Goal: Task Accomplishment & Management: Use online tool/utility

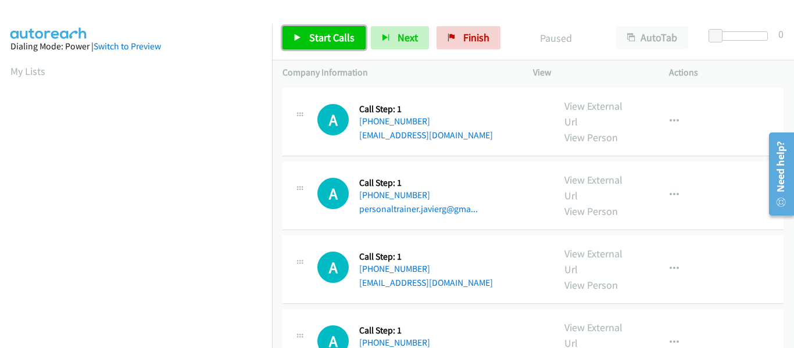
click at [293, 40] on icon at bounding box center [297, 38] width 8 height 8
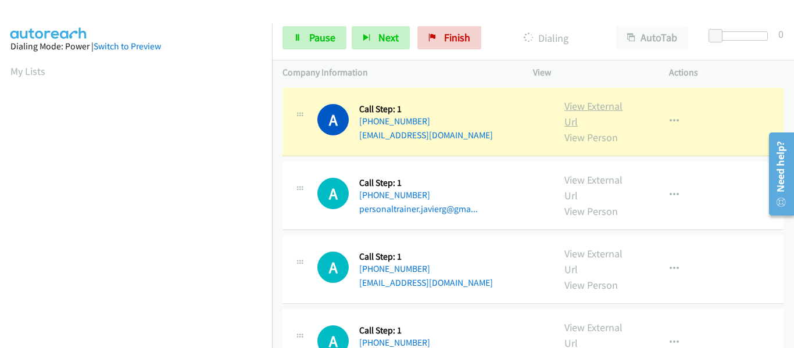
click at [593, 103] on link "View External Url" at bounding box center [593, 113] width 58 height 29
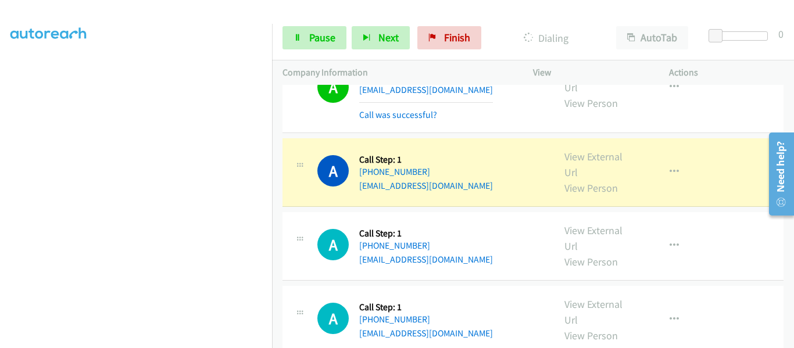
scroll to position [813, 0]
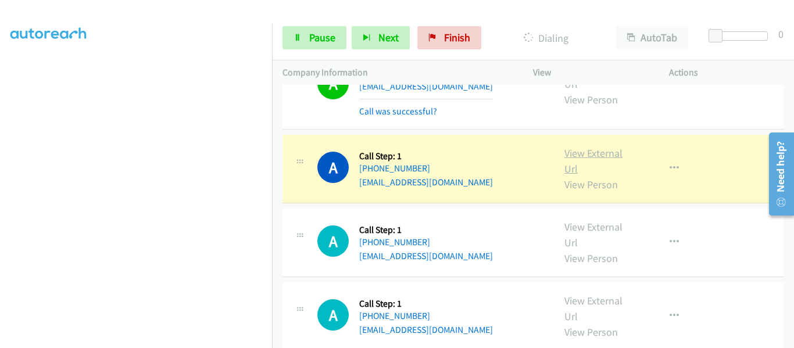
click at [584, 154] on link "View External Url" at bounding box center [593, 160] width 58 height 29
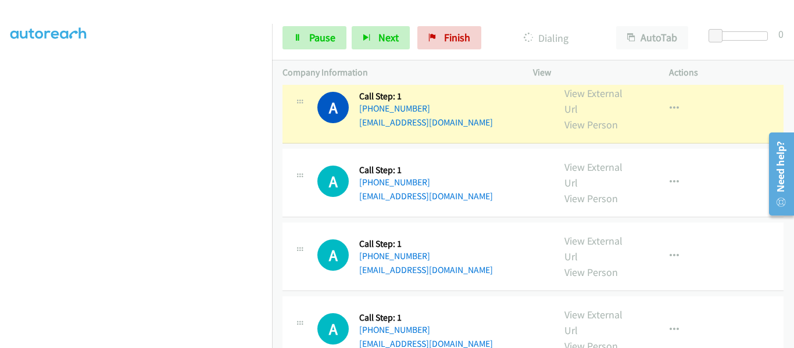
scroll to position [988, 0]
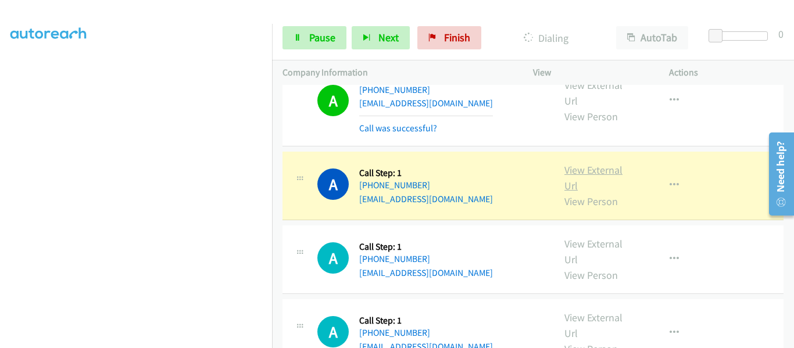
click at [590, 170] on link "View External Url" at bounding box center [593, 177] width 58 height 29
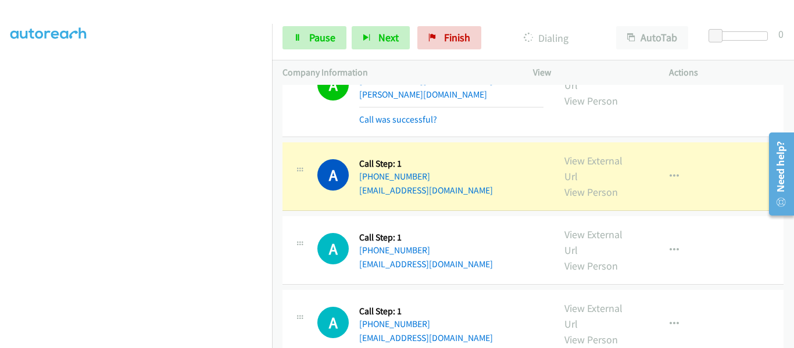
scroll to position [1685, 0]
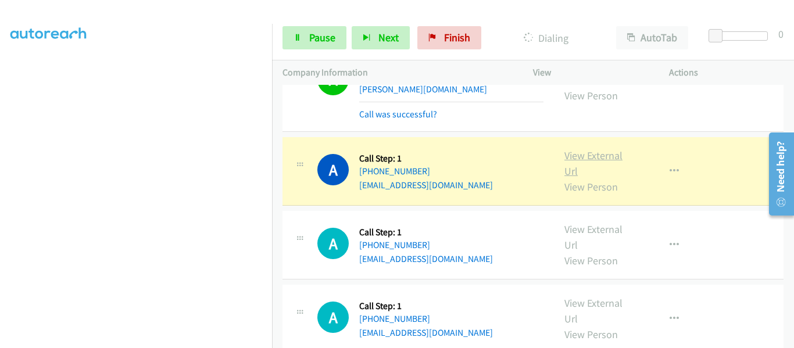
click at [598, 149] on link "View External Url" at bounding box center [593, 163] width 58 height 29
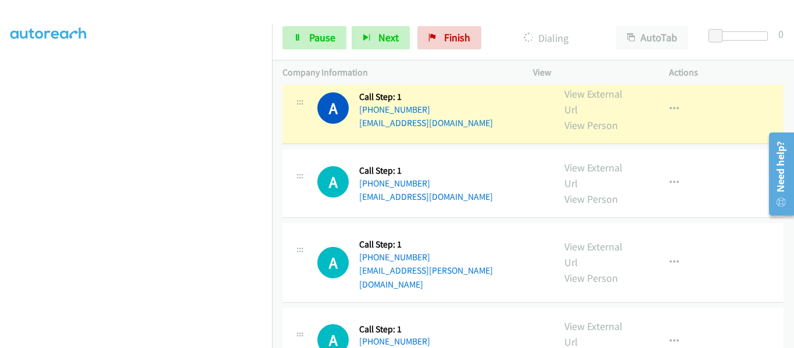
scroll to position [1975, 0]
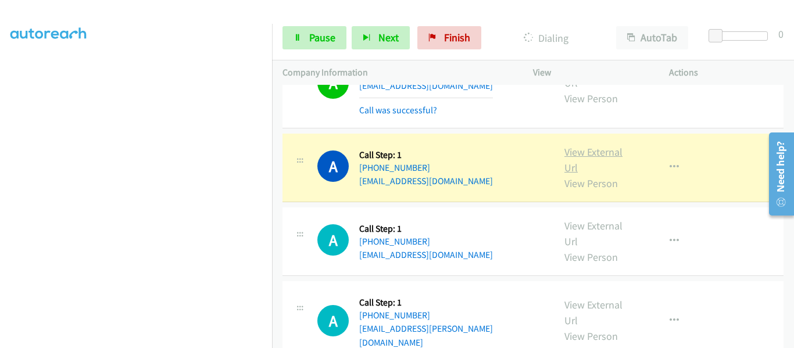
click at [600, 145] on link "View External Url" at bounding box center [593, 159] width 58 height 29
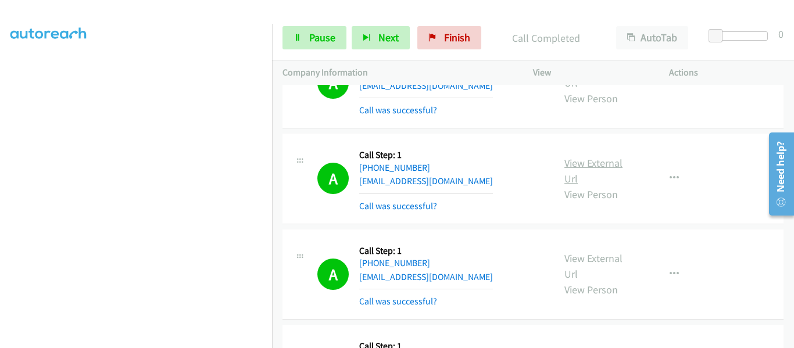
scroll to position [304, 0]
click at [302, 42] on link "Pause" at bounding box center [314, 37] width 64 height 23
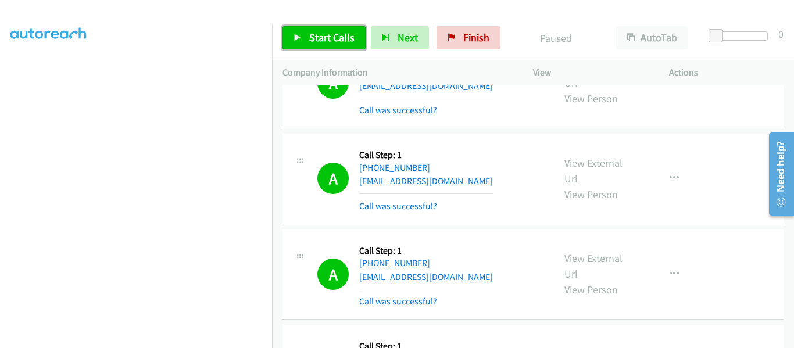
click at [293, 43] on link "Start Calls" at bounding box center [323, 37] width 83 height 23
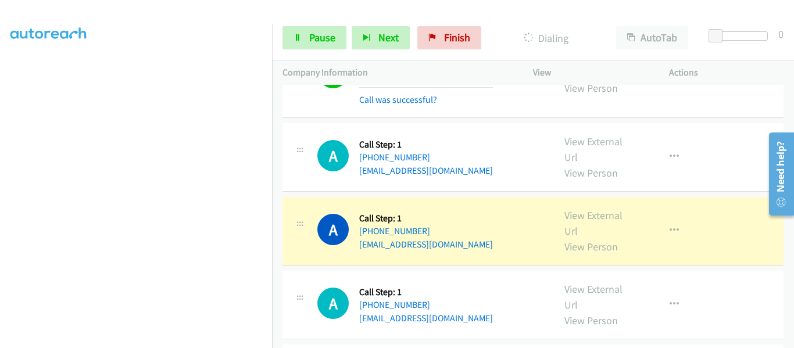
scroll to position [2440, 0]
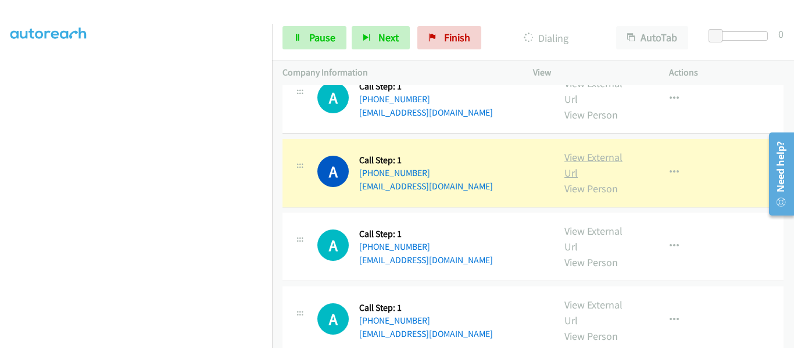
click at [609, 150] on link "View External Url" at bounding box center [593, 164] width 58 height 29
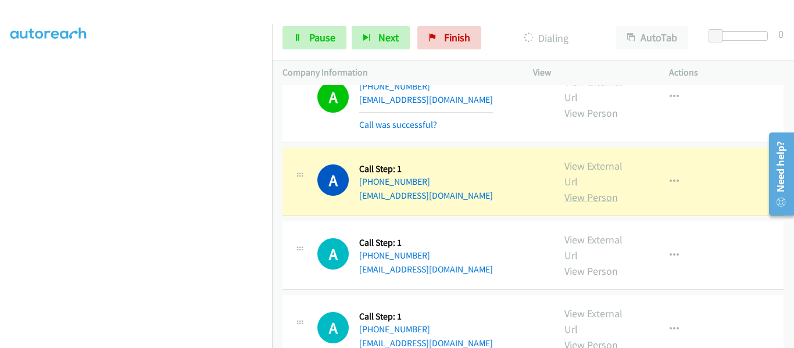
scroll to position [2556, 0]
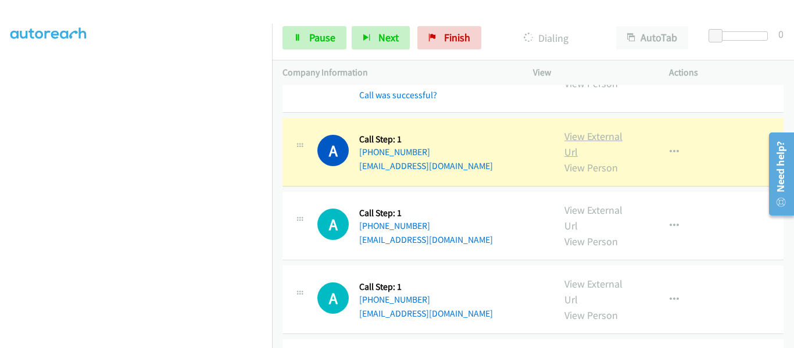
click at [598, 130] on link "View External Url" at bounding box center [593, 144] width 58 height 29
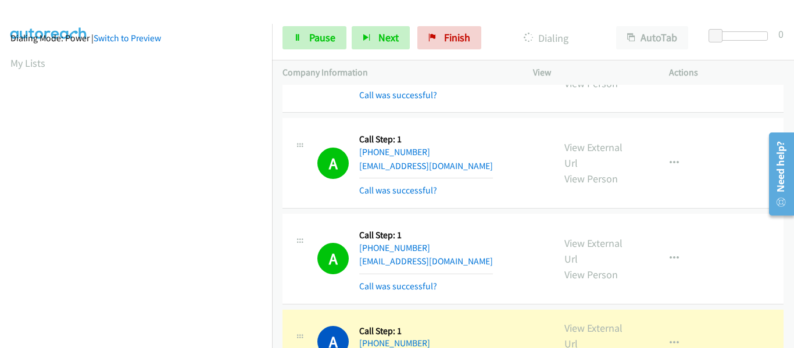
scroll to position [304, 0]
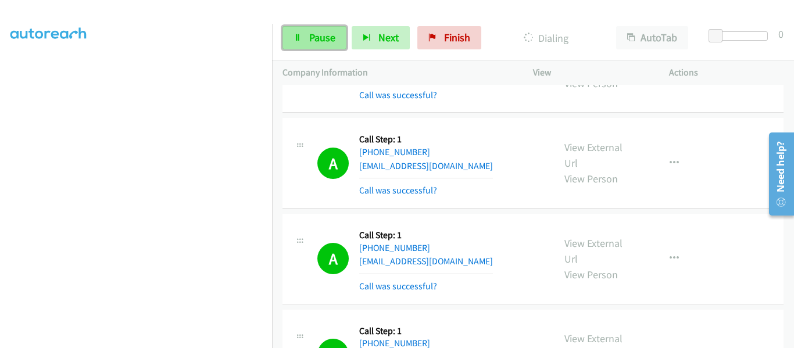
click at [300, 35] on icon at bounding box center [297, 38] width 8 height 8
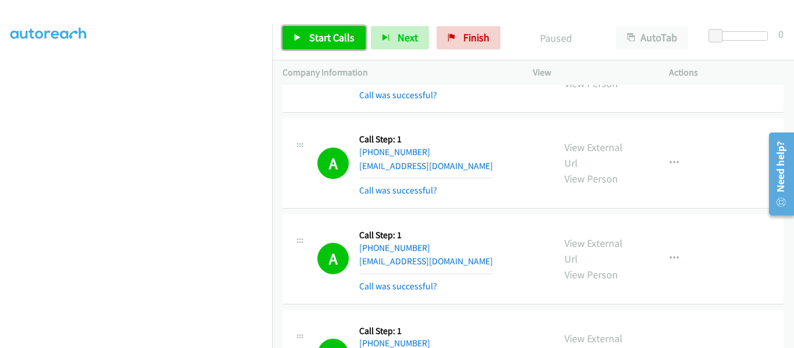
click at [295, 37] on icon at bounding box center [297, 38] width 8 height 8
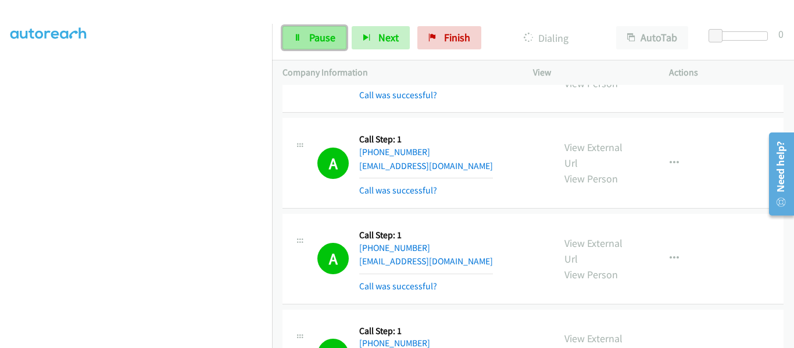
click at [301, 40] on icon at bounding box center [297, 38] width 8 height 8
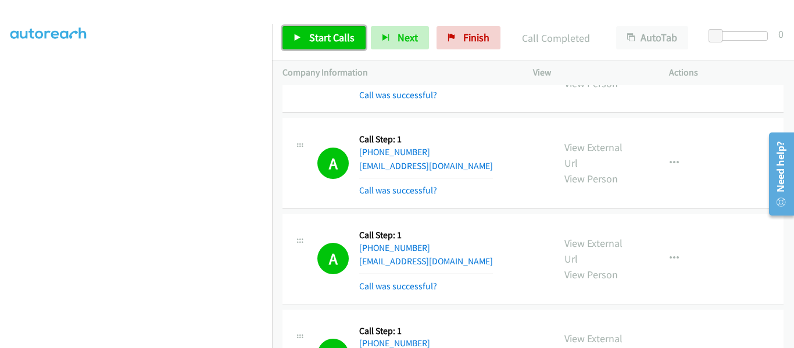
click at [295, 40] on icon at bounding box center [297, 38] width 8 height 8
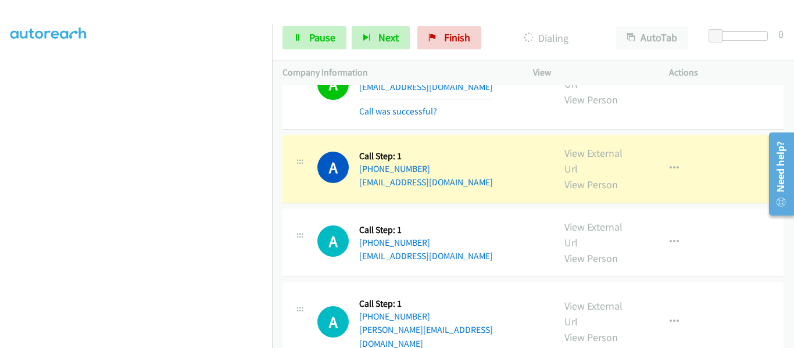
scroll to position [3311, 0]
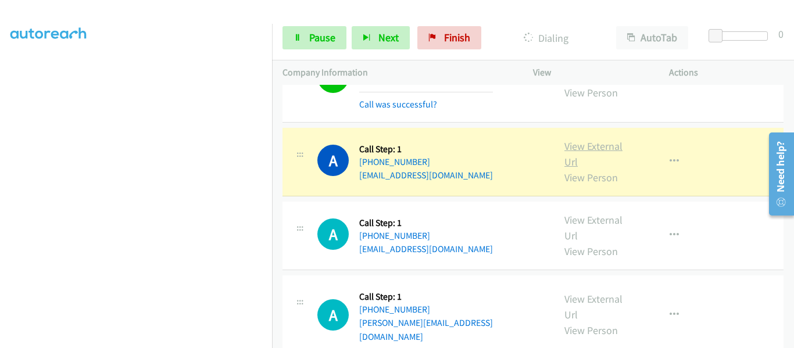
click at [586, 139] on link "View External Url" at bounding box center [593, 153] width 58 height 29
click at [304, 48] on link "Pause" at bounding box center [314, 37] width 64 height 23
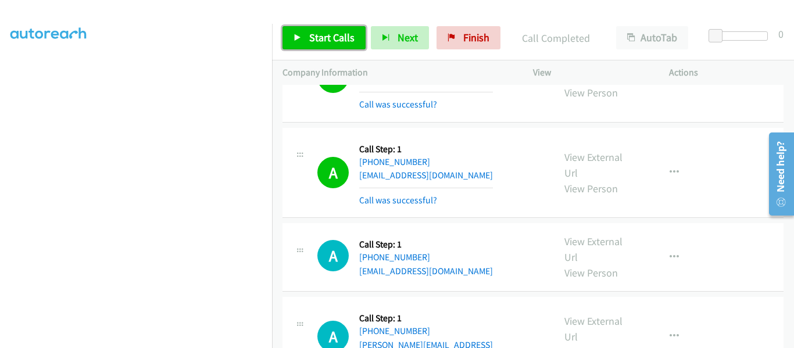
click at [290, 28] on link "Start Calls" at bounding box center [323, 37] width 83 height 23
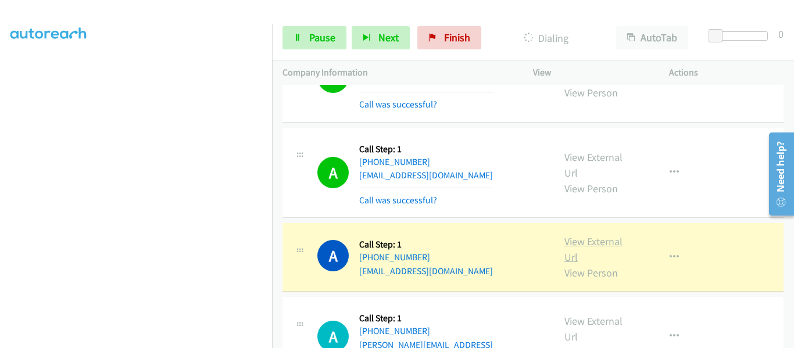
click at [578, 235] on link "View External Url" at bounding box center [593, 249] width 58 height 29
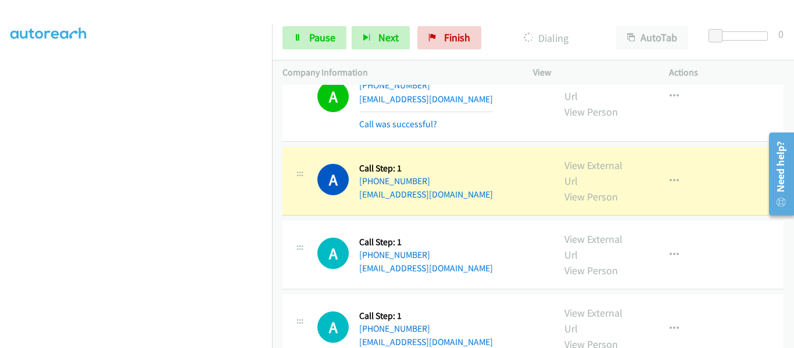
scroll to position [4241, 0]
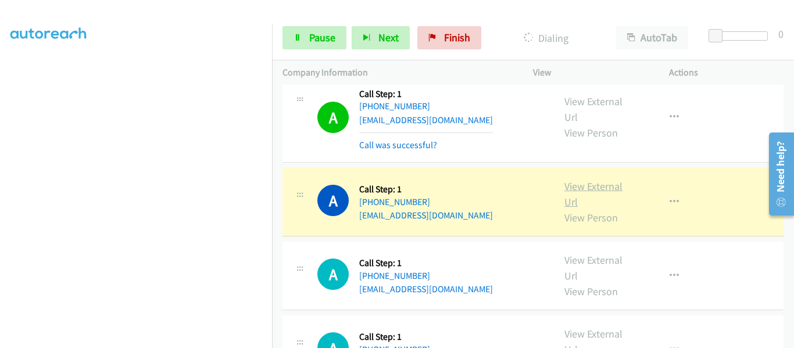
click at [588, 180] on link "View External Url" at bounding box center [593, 194] width 58 height 29
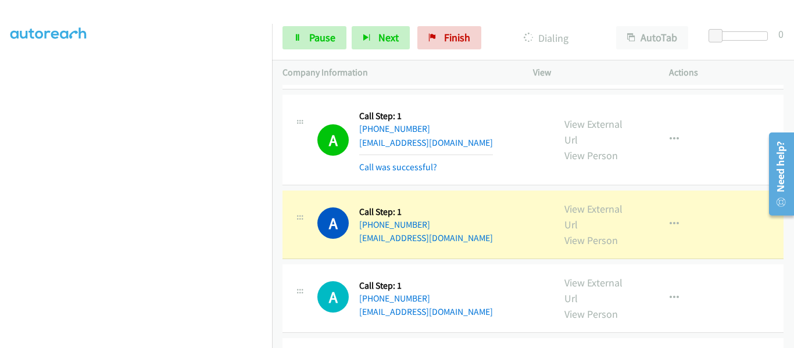
scroll to position [4531, 0]
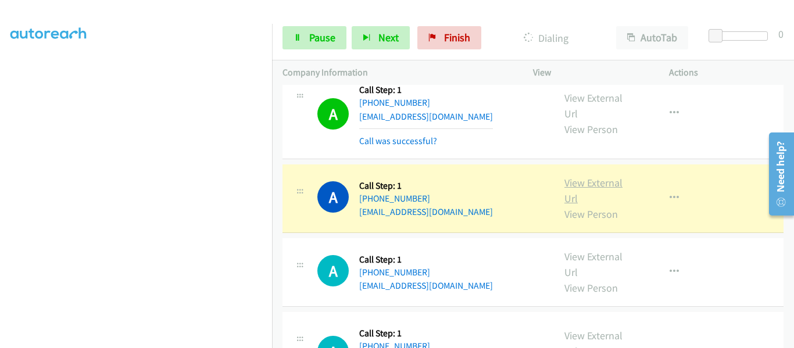
click at [587, 176] on link "View External Url" at bounding box center [593, 190] width 58 height 29
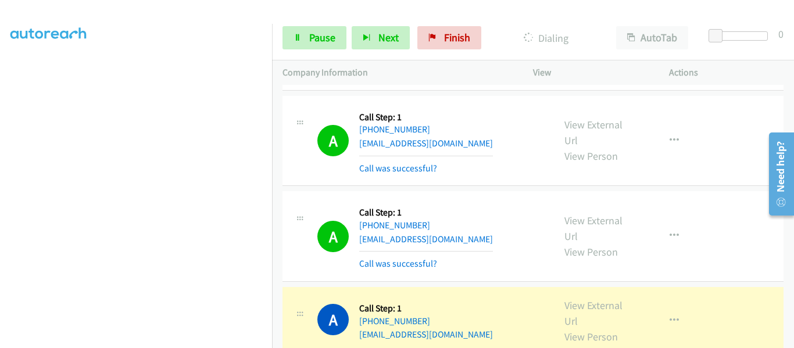
scroll to position [5054, 0]
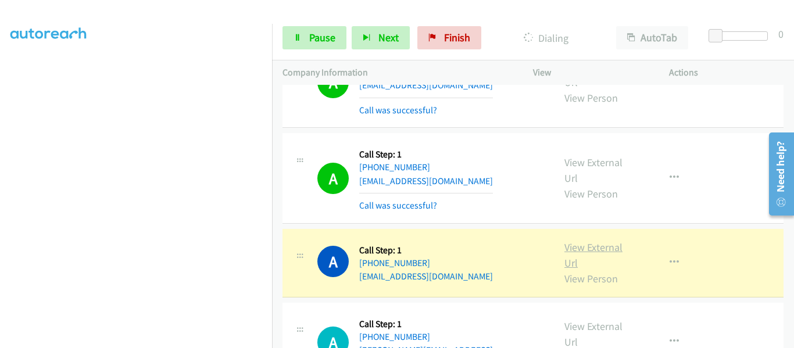
click at [603, 241] on link "View External Url" at bounding box center [593, 255] width 58 height 29
click at [301, 45] on link "Pause" at bounding box center [314, 37] width 64 height 23
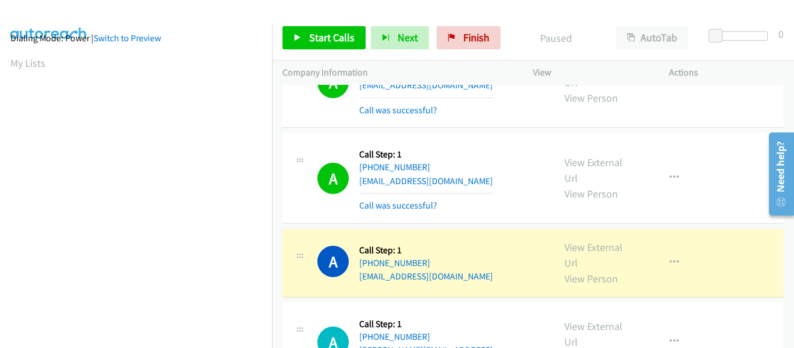
scroll to position [304, 0]
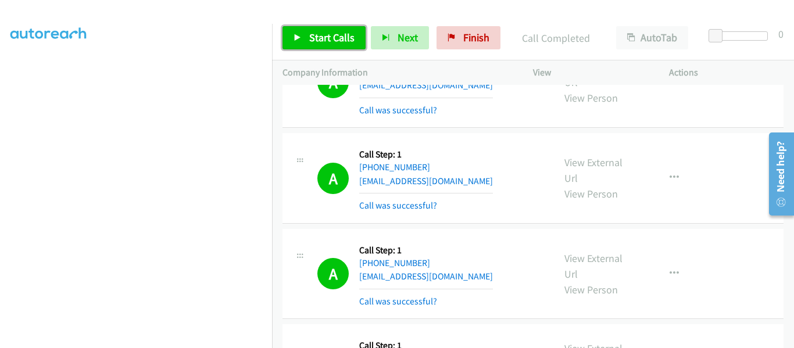
click at [300, 35] on icon at bounding box center [297, 38] width 8 height 8
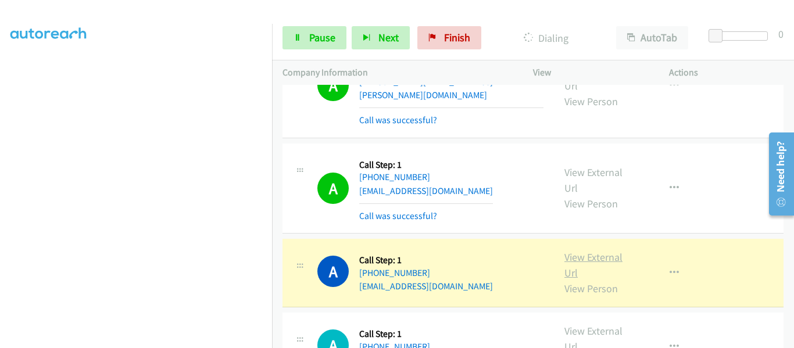
click at [604, 250] on link "View External Url" at bounding box center [593, 264] width 58 height 29
click at [669, 268] on icon "button" at bounding box center [673, 272] width 9 height 9
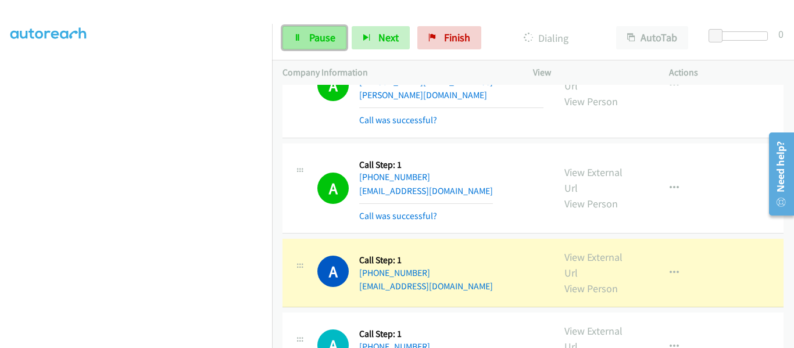
click at [310, 40] on span "Pause" at bounding box center [322, 37] width 26 height 13
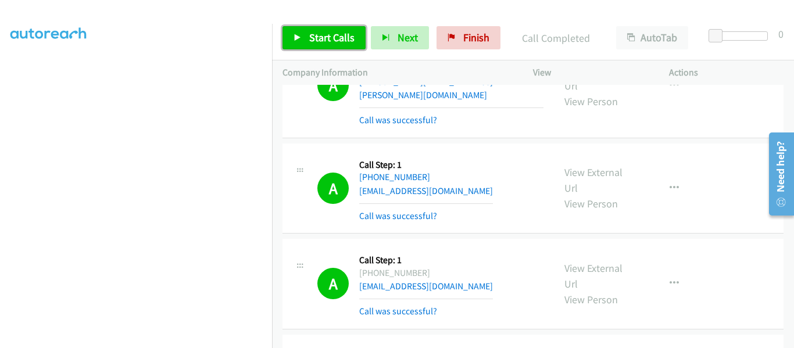
click at [320, 38] on span "Start Calls" at bounding box center [331, 37] width 45 height 13
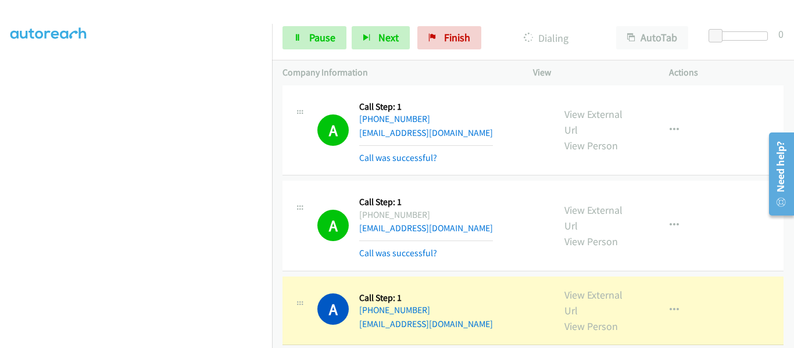
scroll to position [5519, 0]
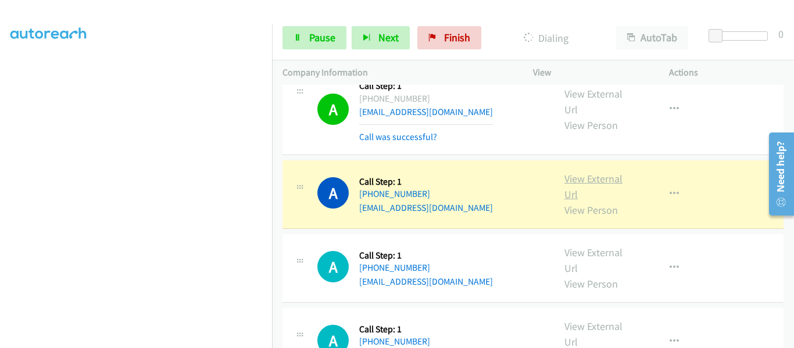
click at [593, 172] on link "View External Url" at bounding box center [593, 186] width 58 height 29
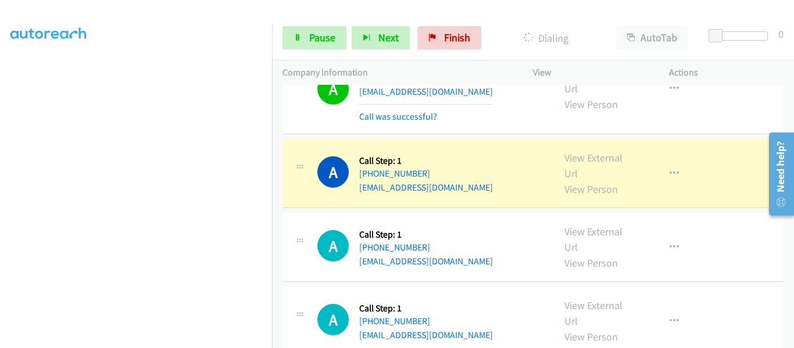
scroll to position [5577, 0]
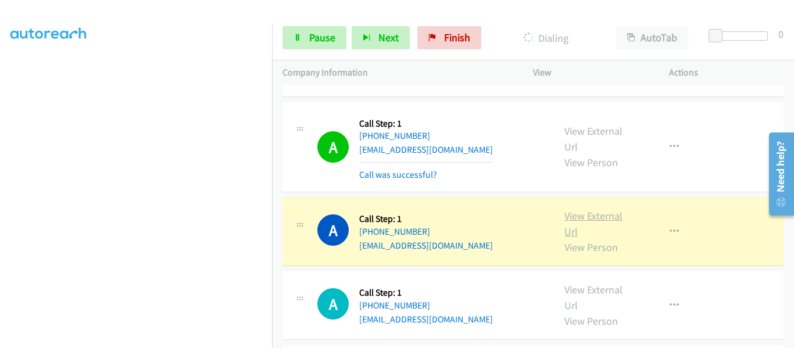
click at [597, 209] on link "View External Url" at bounding box center [593, 223] width 58 height 29
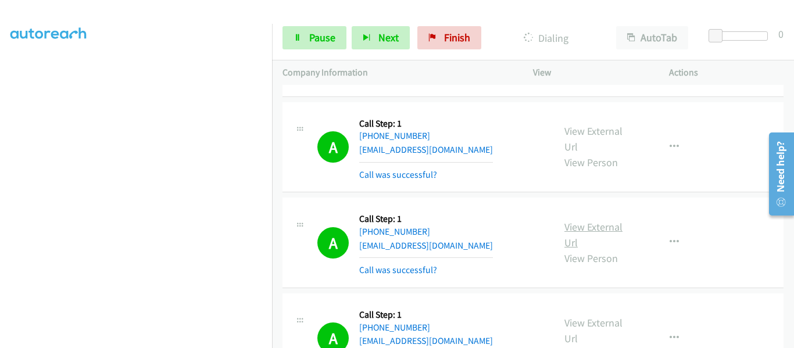
scroll to position [304, 0]
click at [306, 40] on link "Pause" at bounding box center [314, 37] width 64 height 23
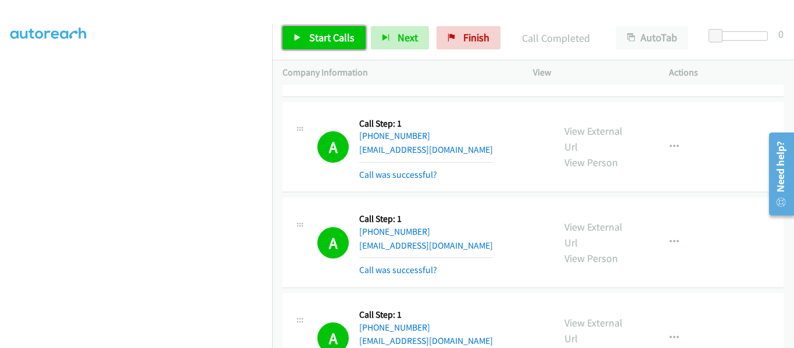
click at [295, 34] on icon at bounding box center [297, 38] width 8 height 8
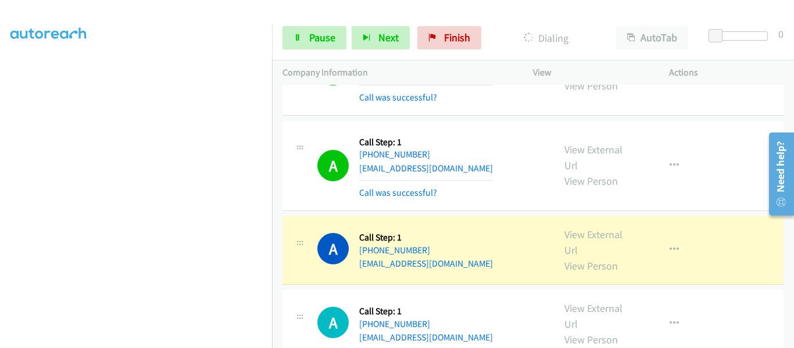
scroll to position [6042, 0]
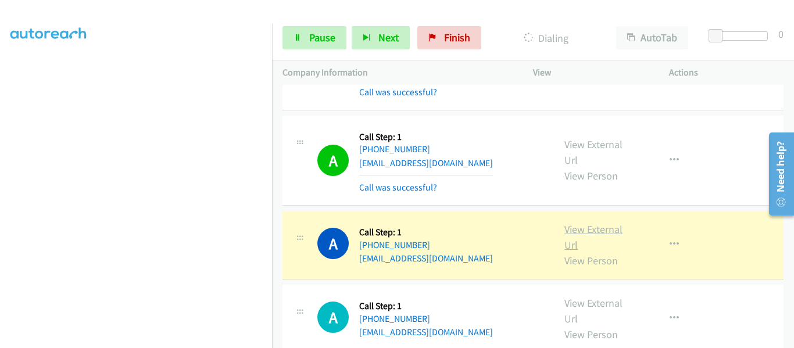
click at [596, 223] on link "View External Url" at bounding box center [593, 237] width 58 height 29
click at [303, 42] on link "Pause" at bounding box center [314, 37] width 64 height 23
